Goal: Book appointment/travel/reservation

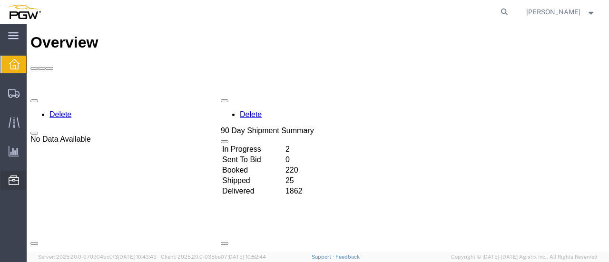
click at [0, 0] on span "Location Appointment" at bounding box center [0, 0] width 0 height 0
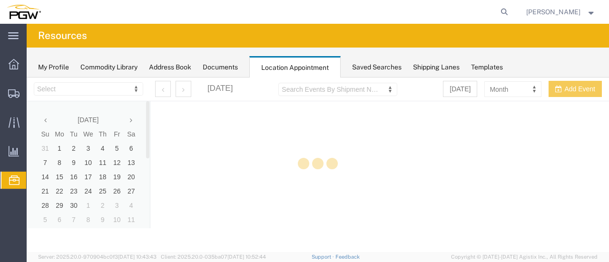
select select "28253"
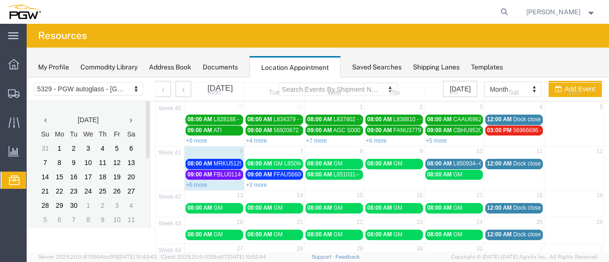
scroll to position [38, 0]
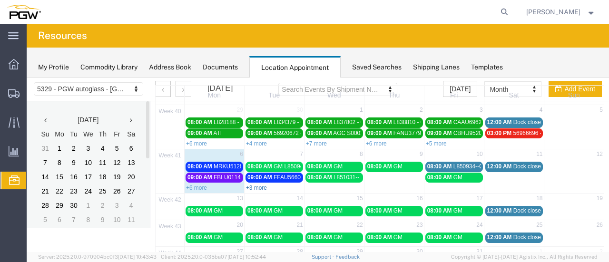
click at [256, 186] on link "+3 more" at bounding box center [256, 187] width 21 height 7
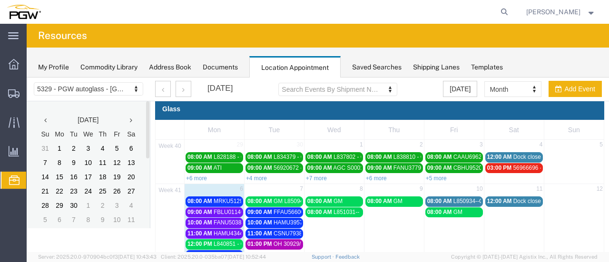
scroll to position [2, 0]
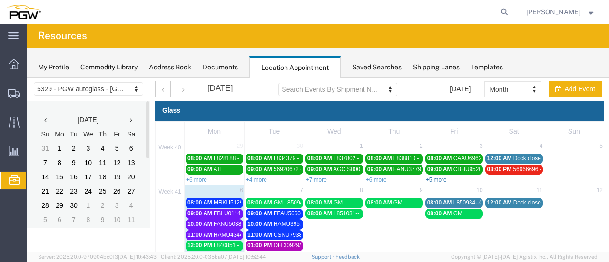
click at [432, 176] on link "+5 more" at bounding box center [436, 179] width 21 height 7
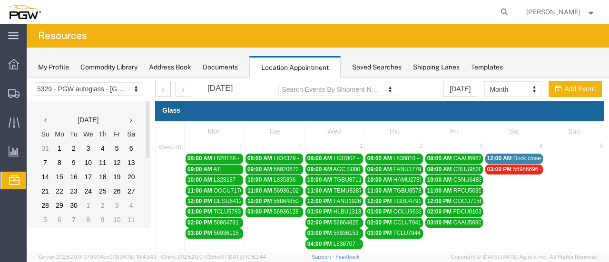
click at [524, 166] on span "56966696 - FUYAO" at bounding box center [537, 169] width 49 height 7
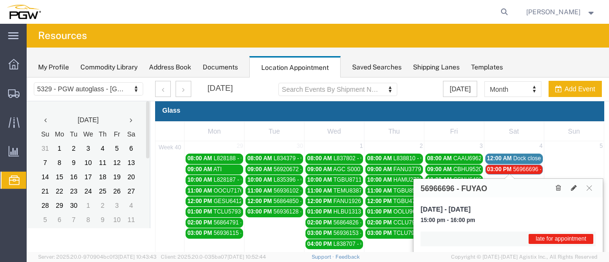
click at [524, 166] on span "56966696 - FUYAO" at bounding box center [537, 169] width 49 height 7
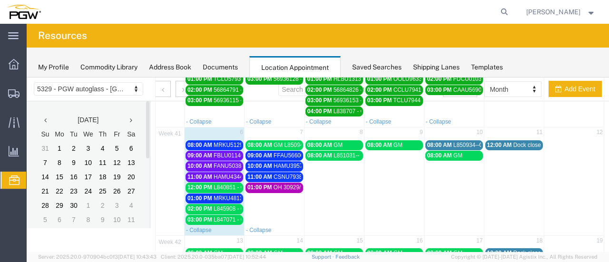
scroll to position [136, 0]
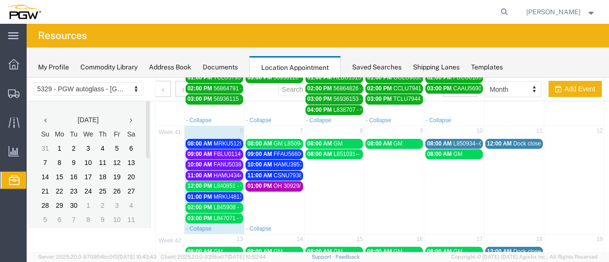
click at [223, 140] on span "MRKU5129340- XYG" at bounding box center [241, 143] width 54 height 7
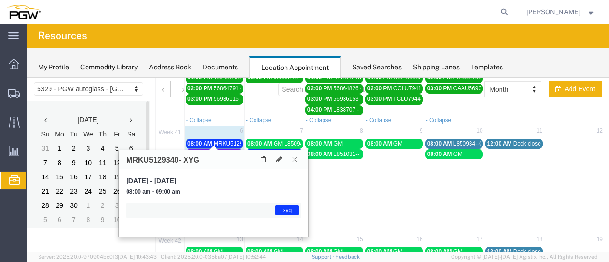
click at [223, 140] on span "MRKU5129340- XYG" at bounding box center [241, 143] width 54 height 7
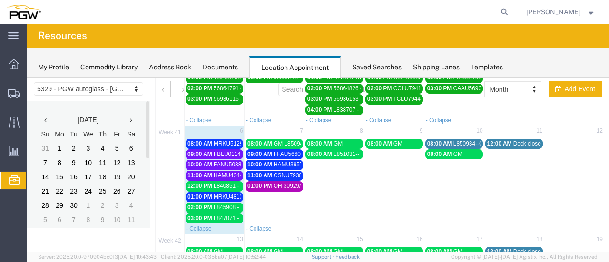
click at [222, 151] on span "FBLU0114665 - FYG" at bounding box center [240, 154] width 53 height 7
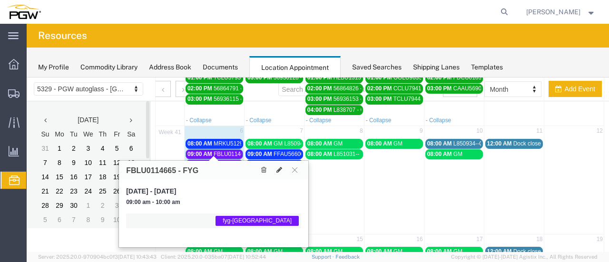
click at [222, 151] on span "FBLU0114665 - FYG" at bounding box center [240, 154] width 53 height 7
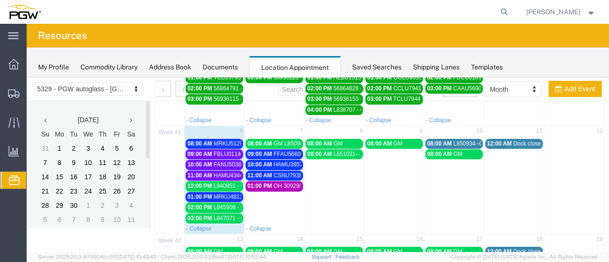
click at [217, 215] on span "L847071 - GM" at bounding box center [232, 218] width 36 height 7
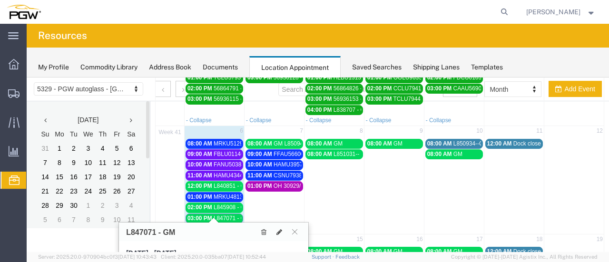
click at [217, 215] on span "L847071 - GM" at bounding box center [232, 218] width 36 height 7
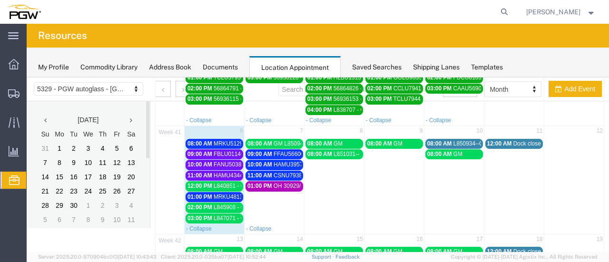
click at [219, 204] on span "L845908 - GM" at bounding box center [232, 207] width 36 height 7
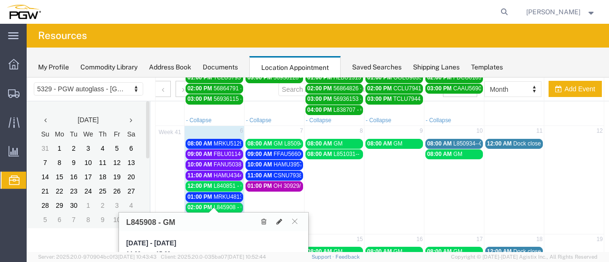
click at [219, 204] on span "L845908 - GM" at bounding box center [232, 207] width 36 height 7
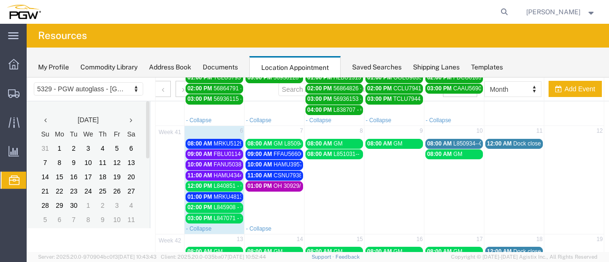
click at [220, 183] on span "L840851 - GM" at bounding box center [232, 186] width 36 height 7
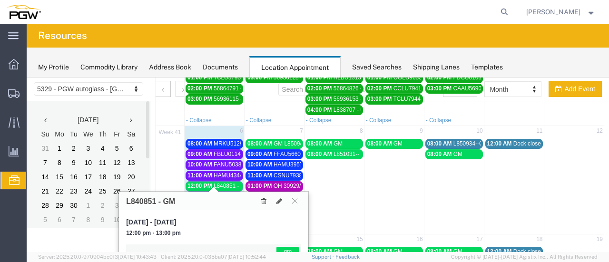
click at [220, 183] on span "L840851 - GM" at bounding box center [232, 186] width 36 height 7
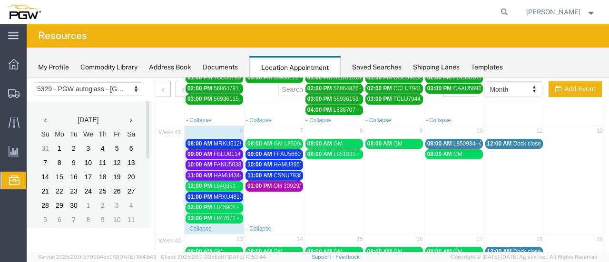
click at [225, 194] on span "MRKU4813070---XYG" at bounding box center [242, 197] width 56 height 7
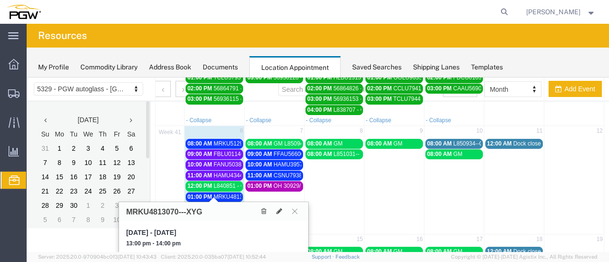
click at [225, 194] on span "MRKU4813070---XYG" at bounding box center [242, 197] width 56 height 7
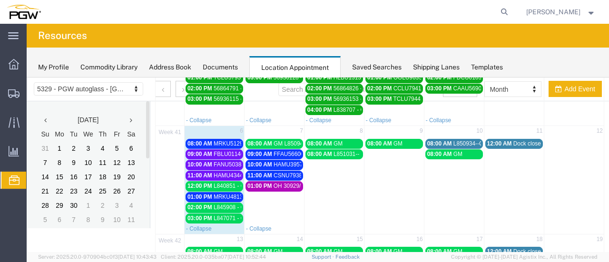
click at [232, 172] on span "HAMU4344550 - FYG" at bounding box center [241, 175] width 55 height 7
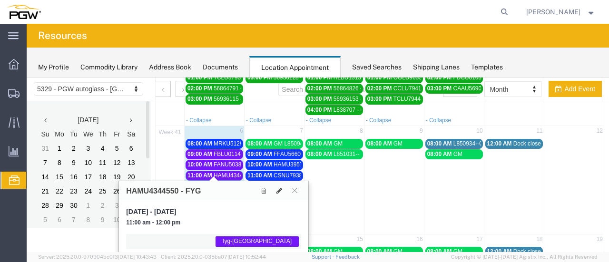
click at [232, 172] on span "HAMU4344550 - FYG" at bounding box center [241, 175] width 55 height 7
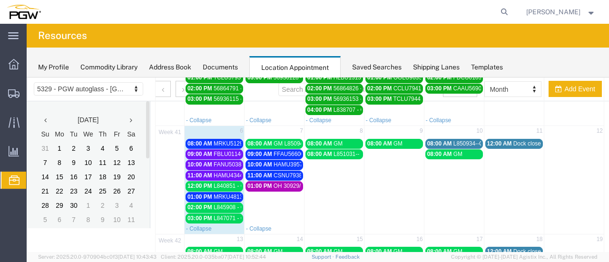
click at [229, 161] on span "FANU5038793 - FYG" at bounding box center [241, 164] width 54 height 7
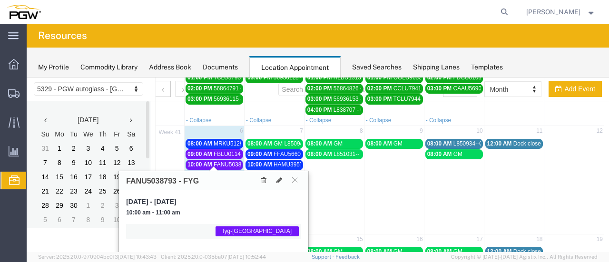
click at [229, 161] on span "FANU5038793 - FYG" at bounding box center [241, 164] width 54 height 7
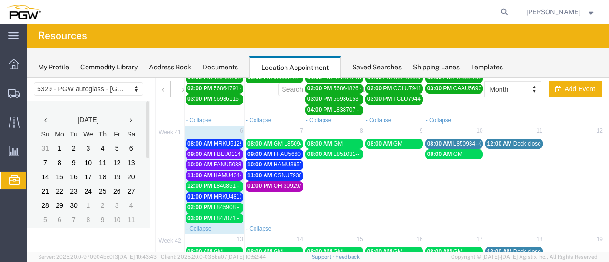
click at [229, 151] on span "FBLU0114665 - FYG" at bounding box center [240, 154] width 53 height 7
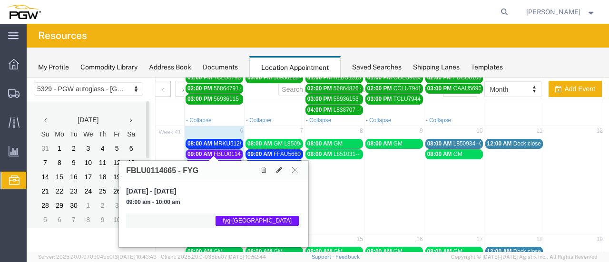
click at [229, 151] on span "FBLU0114665 - FYG" at bounding box center [240, 154] width 53 height 7
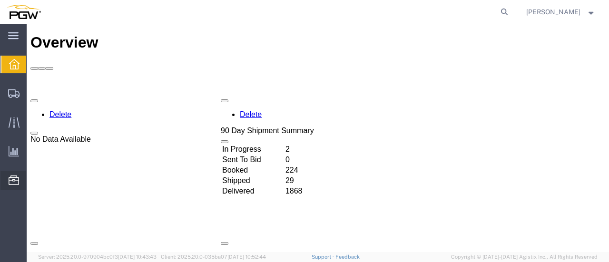
click at [0, 0] on span "Location Appointment" at bounding box center [0, 0] width 0 height 0
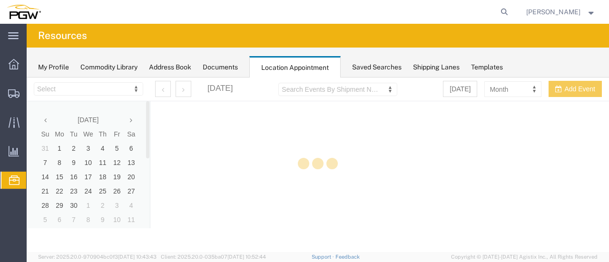
select select "28253"
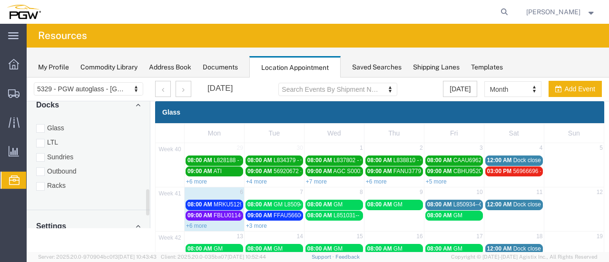
scroll to position [449, 0]
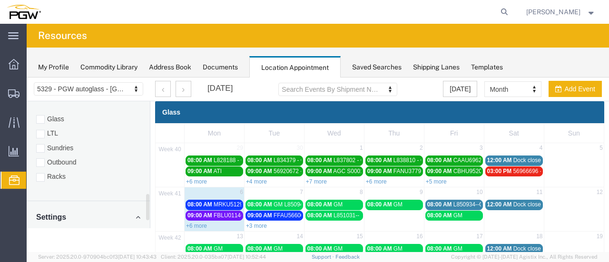
drag, startPoint x: 148, startPoint y: 120, endPoint x: 151, endPoint y: 213, distance: 92.8
click at [151, 213] on div "5329 - PGW autoglass - Chillicothe 5329 - PGW autoglass - [GEOGRAPHIC_DATA] [DA…" at bounding box center [318, 208] width 582 height 261
click at [41, 173] on div at bounding box center [40, 177] width 9 height 9
click at [27, 78] on input "Racks" at bounding box center [27, 78] width 0 height 0
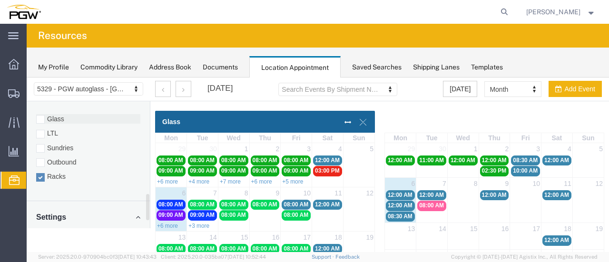
click at [42, 115] on div at bounding box center [40, 119] width 9 height 9
click at [27, 78] on input "Glass" at bounding box center [27, 78] width 0 height 0
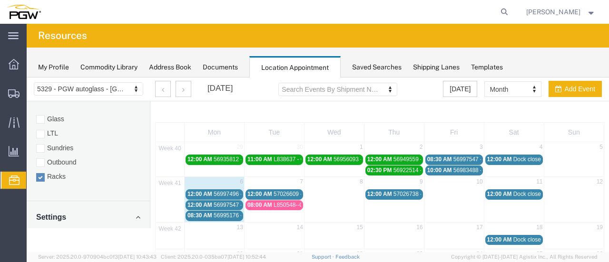
scroll to position [0, 0]
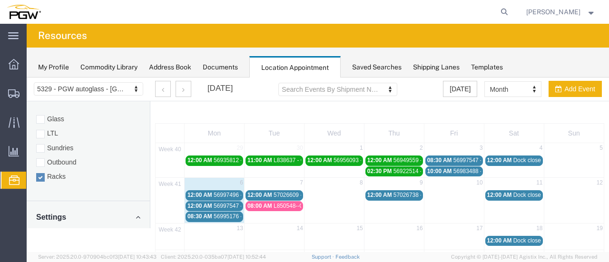
click at [458, 159] on span "56997547 - [PERSON_NAME]" at bounding box center [491, 160] width 77 height 7
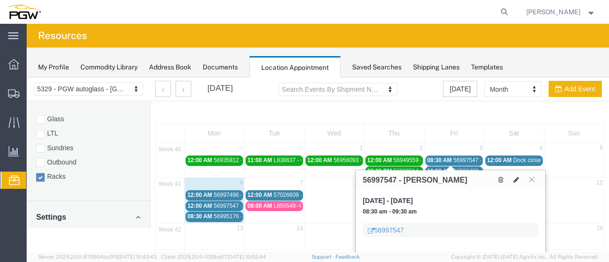
click at [458, 159] on span "56997547 - [PERSON_NAME]" at bounding box center [491, 160] width 77 height 7
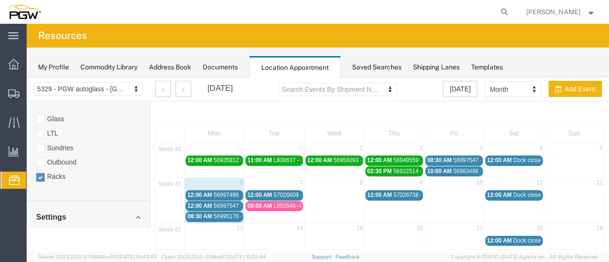
click at [453, 169] on span "56983488 - [GEOGRAPHIC_DATA][PERSON_NAME] / [GEOGRAPHIC_DATA]" at bounding box center [552, 171] width 199 height 7
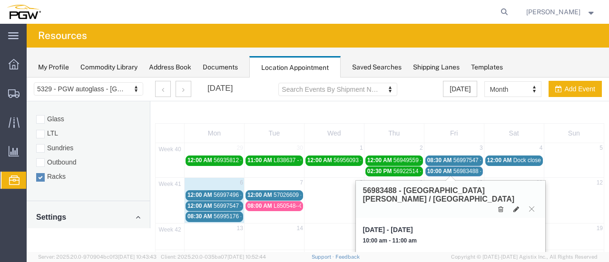
click at [453, 169] on span "56983488 - [GEOGRAPHIC_DATA][PERSON_NAME] / [GEOGRAPHIC_DATA]" at bounding box center [552, 171] width 199 height 7
